Goal: Information Seeking & Learning: Learn about a topic

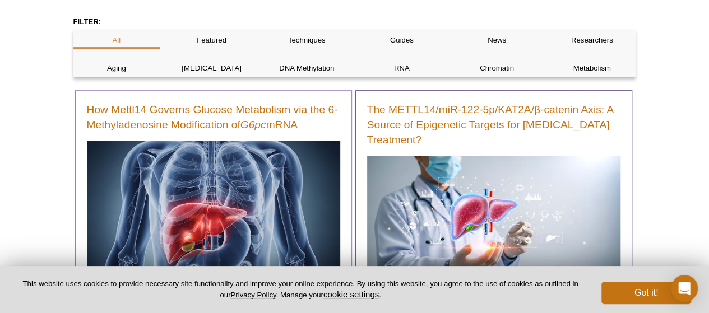
scroll to position [187, 0]
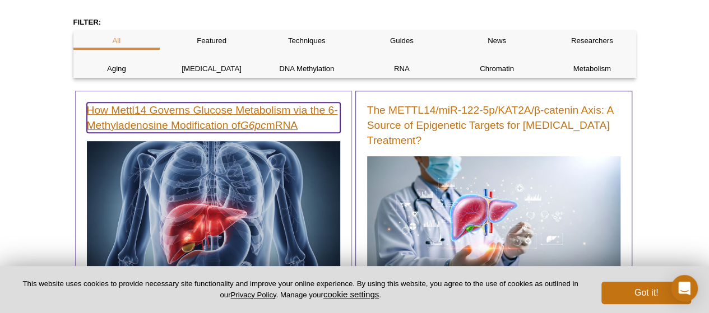
click at [189, 104] on link "How Mettl14 Governs Glucose Metabolism via the 6-Methyladenosine Modification o…" at bounding box center [213, 118] width 253 height 30
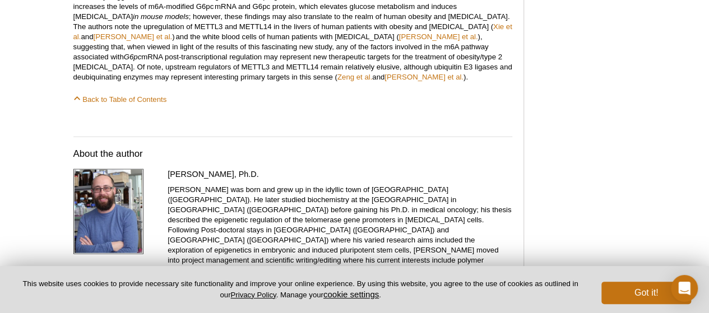
scroll to position [1240, 0]
click at [630, 288] on button "Got it!" at bounding box center [646, 293] width 90 height 22
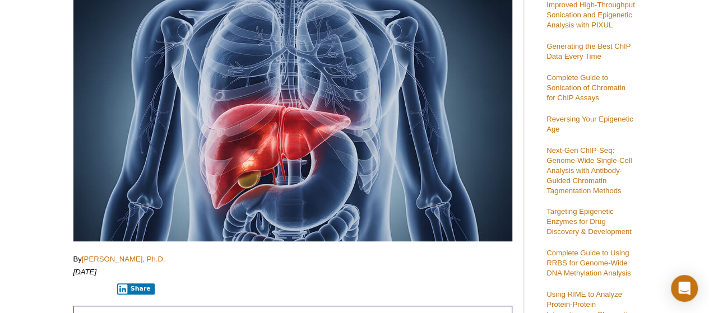
scroll to position [0, 0]
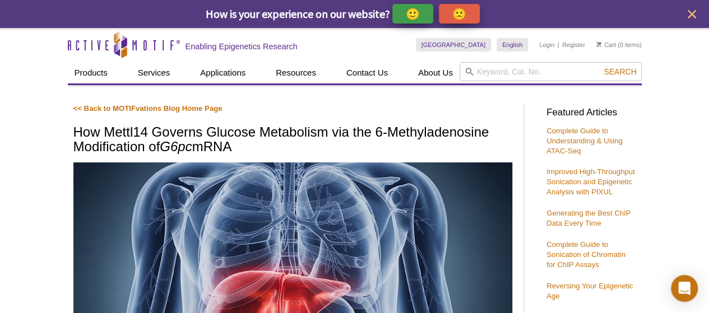
click at [185, 125] on h1 "How Mettl14 Governs Glucose Metabolism via the 6-Methyladenosine Modification o…" at bounding box center [292, 140] width 439 height 31
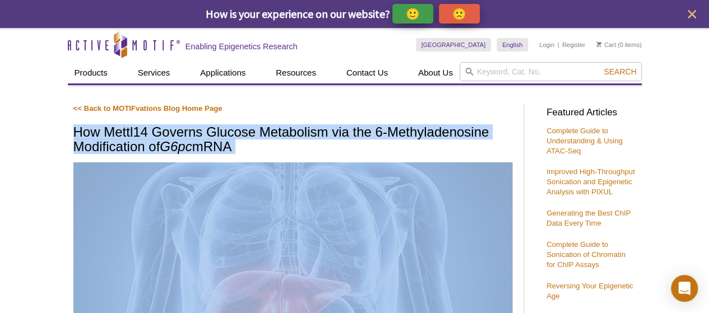
click at [185, 125] on h1 "How Mettl14 Governs Glucose Metabolism via the 6-Methyladenosine Modification o…" at bounding box center [292, 140] width 439 height 31
copy div "How Mettl14 Governs Glucose Metabolism via the 6-Methyladenosine Modification o…"
click at [244, 108] on p "<< Back to MOTIFvations Blog Home Page" at bounding box center [292, 109] width 439 height 10
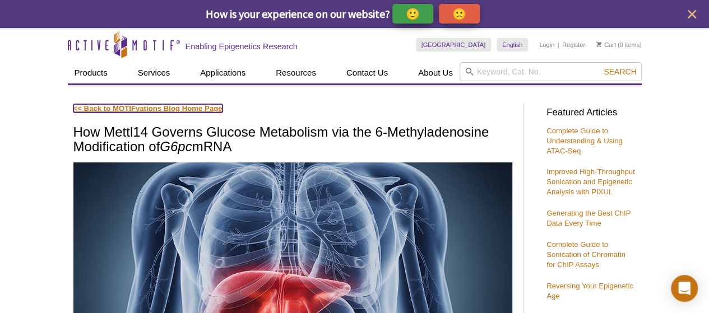
click at [97, 111] on link "<< Back to MOTIFvations Blog Home Page" at bounding box center [147, 108] width 149 height 8
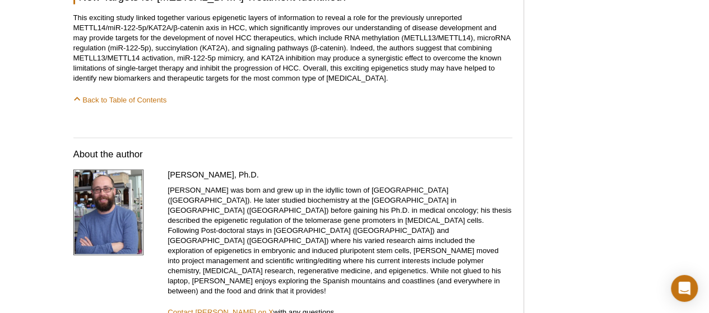
scroll to position [1274, 0]
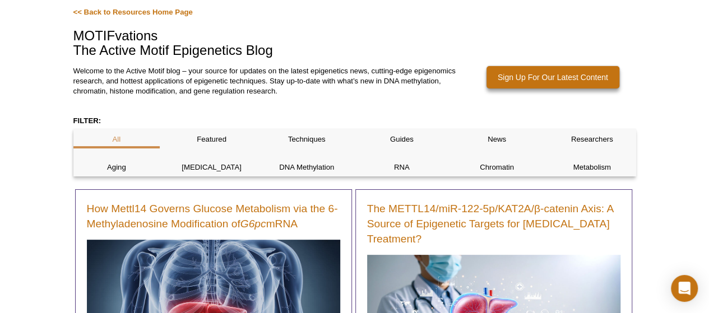
scroll to position [88, 0]
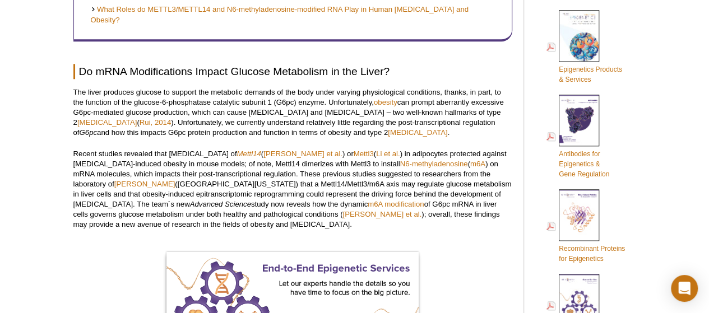
scroll to position [551, 0]
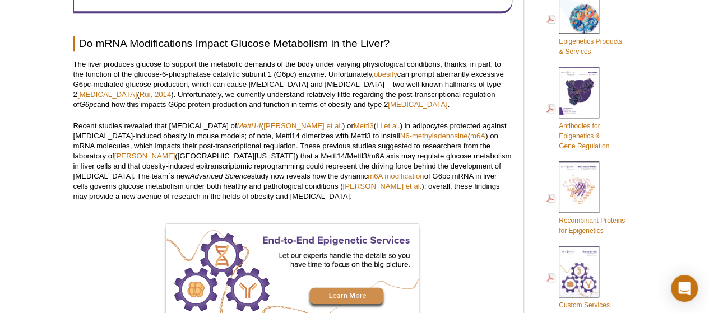
drag, startPoint x: 72, startPoint y: 53, endPoint x: 203, endPoint y: 184, distance: 185.0
copy div "Lor ipsum dolorsit ametcon ad elitsed doe temporinc utlabor et dol magn aliqu e…"
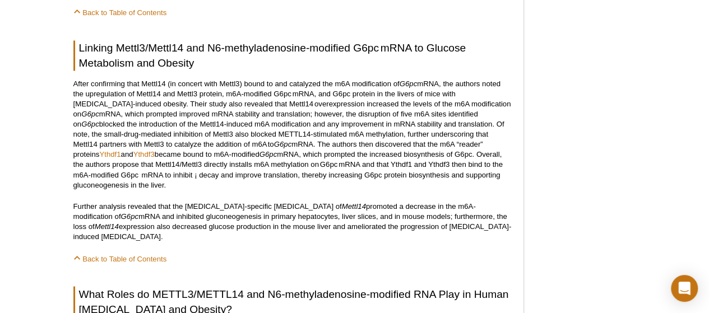
scroll to position [901, 0]
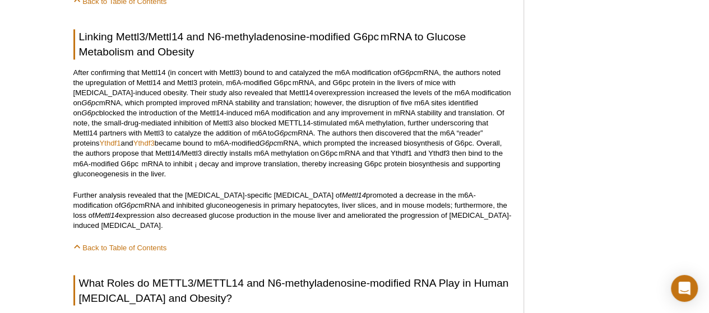
drag, startPoint x: 71, startPoint y: 63, endPoint x: 191, endPoint y: 218, distance: 196.0
click at [191, 218] on div "<< Back to MOTIFvations Blog Home Page How Mettl14 Governs Glucose Metabolism v…" at bounding box center [301, 162] width 467 height 1933
click at [191, 218] on p "Further analysis revealed that the [MEDICAL_DATA]-specific [MEDICAL_DATA] of Me…" at bounding box center [292, 210] width 439 height 40
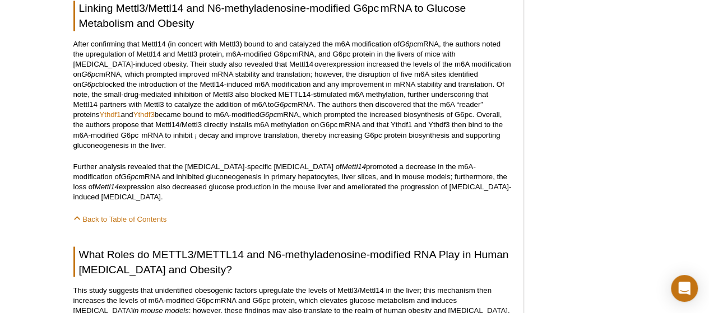
scroll to position [929, 0]
drag, startPoint x: 73, startPoint y: 36, endPoint x: 137, endPoint y: 186, distance: 163.4
click at [137, 186] on div "<< Back to MOTIFvations Blog Home Page How Mettl14 Governs Glucose Metabolism v…" at bounding box center [292, 131] width 439 height 1915
copy div "Lorem ipsumdolor sita Conse48 (ad elitsed doei Tempo9) incid ut lab etdolorem a…"
click at [263, 162] on p "Further analysis revealed that the [MEDICAL_DATA]-specific [MEDICAL_DATA] of Me…" at bounding box center [292, 182] width 439 height 40
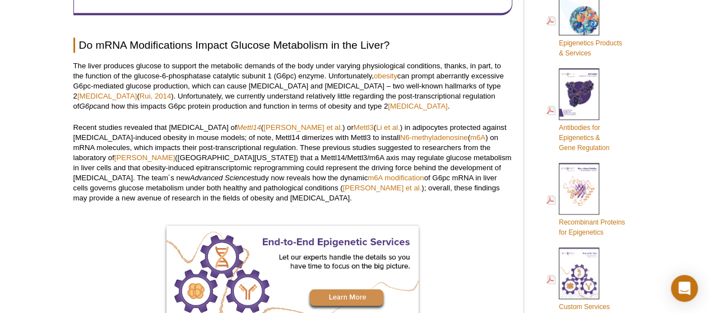
scroll to position [519, 0]
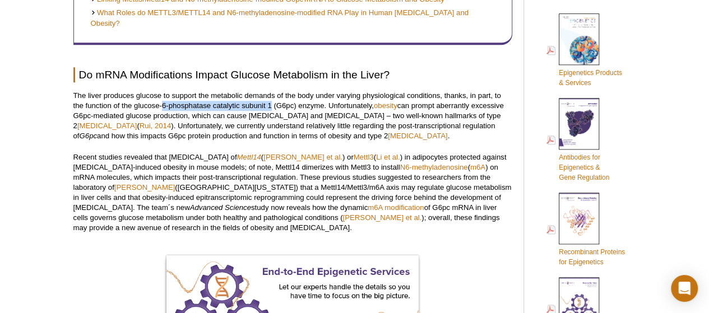
drag, startPoint x: 163, startPoint y: 98, endPoint x: 271, endPoint y: 99, distance: 107.6
click at [271, 99] on p "The liver produces glucose to support the metabolic demands of the body under v…" at bounding box center [292, 116] width 439 height 50
copy p "6-phosphatase catalytic subunit 1"
click at [213, 95] on p "The liver produces glucose to support the metabolic demands of the body under v…" at bounding box center [292, 116] width 439 height 50
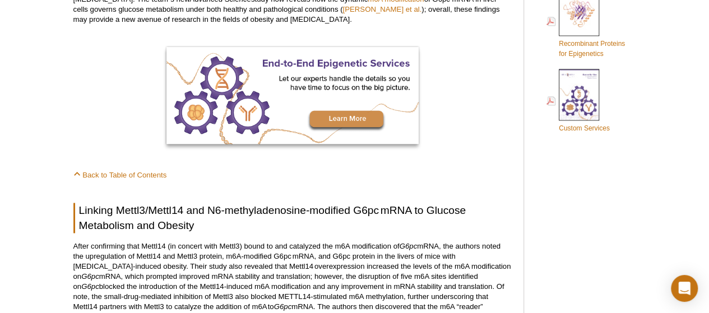
scroll to position [867, 0]
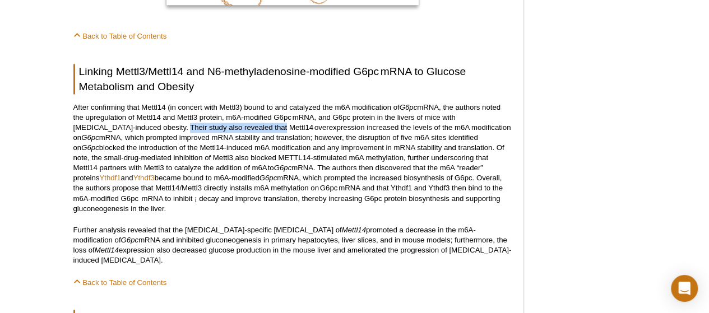
drag, startPoint x: 128, startPoint y: 119, endPoint x: 224, endPoint y: 122, distance: 96.4
click at [224, 122] on p "After confirming that Mettl14 (in concert with Mettl3) bound to and catalyzed t…" at bounding box center [292, 158] width 439 height 111
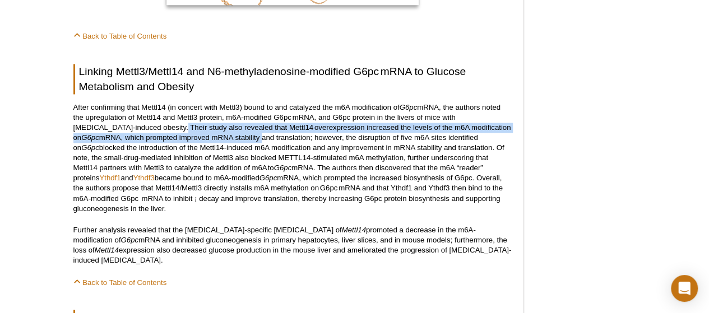
drag, startPoint x: 126, startPoint y: 118, endPoint x: 206, endPoint y: 130, distance: 81.1
click at [206, 130] on p "After confirming that Mettl14 (in concert with Mettl3) bound to and catalyzed t…" at bounding box center [292, 158] width 439 height 111
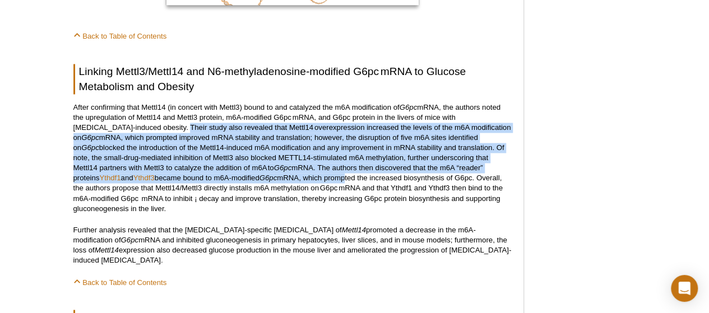
drag, startPoint x: 128, startPoint y: 118, endPoint x: 262, endPoint y: 170, distance: 144.2
click at [262, 170] on p "After confirming that Mettl14 (in concert with Mettl3) bound to and catalyzed t…" at bounding box center [292, 158] width 439 height 111
click at [261, 170] on p "After confirming that Mettl14 (in concert with Mettl3) bound to and catalyzed t…" at bounding box center [292, 158] width 439 height 111
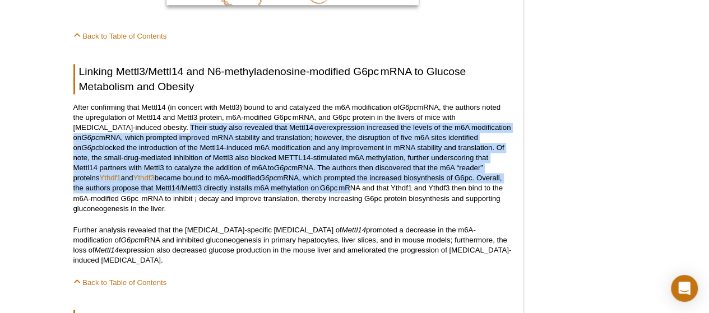
drag, startPoint x: 127, startPoint y: 118, endPoint x: 257, endPoint y: 176, distance: 142.9
click at [257, 176] on p "After confirming that Mettl14 (in concert with Mettl3) bound to and catalyzed t…" at bounding box center [292, 158] width 439 height 111
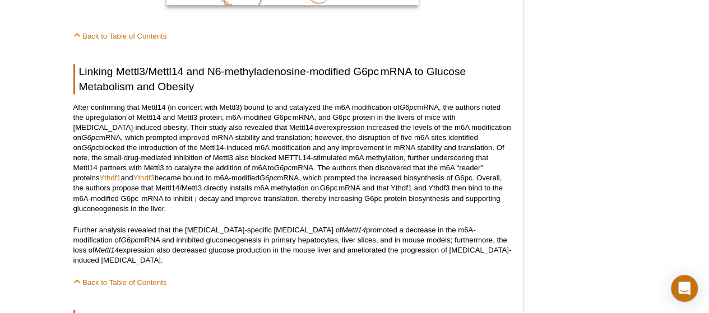
click at [212, 190] on p "After confirming that Mettl14 (in concert with Mettl3) bound to and catalyzed t…" at bounding box center [292, 158] width 439 height 111
drag, startPoint x: 127, startPoint y: 116, endPoint x: 96, endPoint y: 198, distance: 87.7
click at [96, 198] on p "After confirming that Mettl14 (in concert with Mettl3) bound to and catalyzed t…" at bounding box center [292, 158] width 439 height 111
copy p "Lorem ipsum dolo sitametc adip Elits02 doeiusmodtempo incididun utl etdolo ma a…"
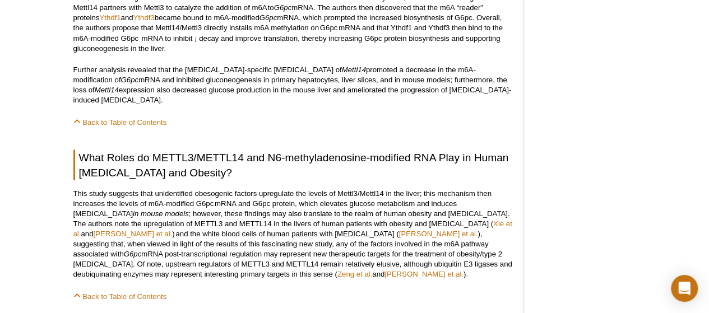
click at [205, 200] on p "This study suggests that unidentified obesogenic factors upregulate the levels …" at bounding box center [292, 233] width 439 height 91
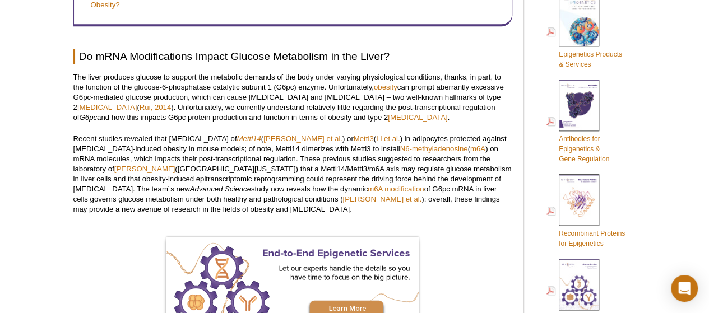
scroll to position [538, 0]
